Goal: Check status: Check status

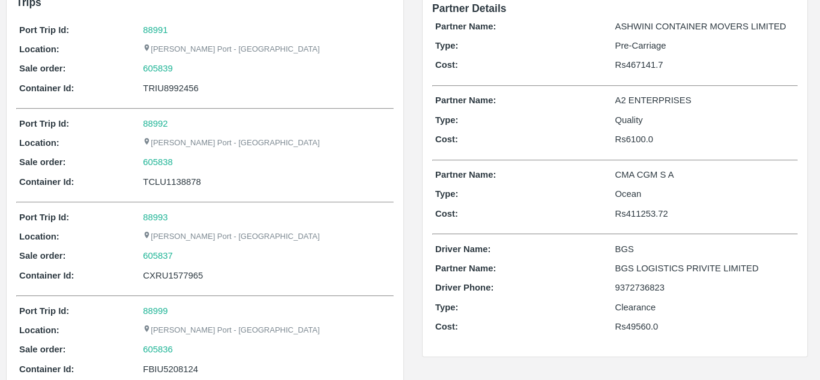
scroll to position [60, 0]
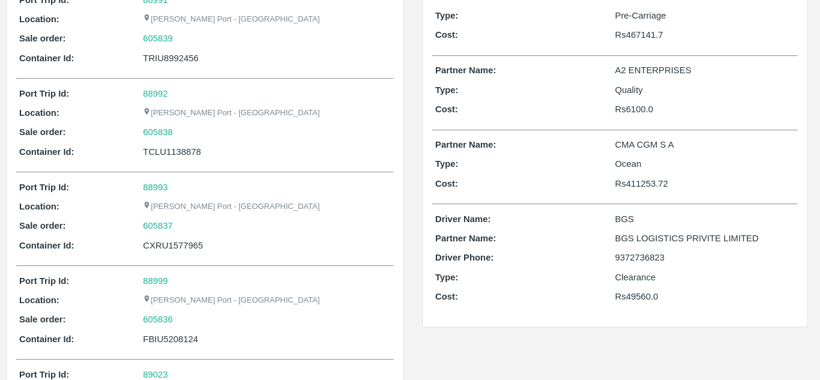
scroll to position [60, 0]
